Goal: Task Accomplishment & Management: Use online tool/utility

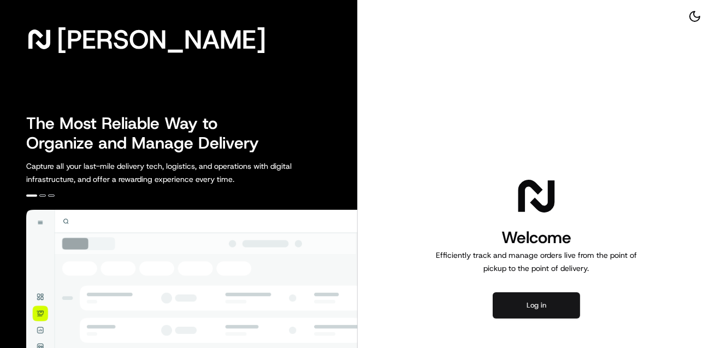
click at [540, 315] on button "Log in" at bounding box center [536, 305] width 87 height 26
